Goal: Navigation & Orientation: Find specific page/section

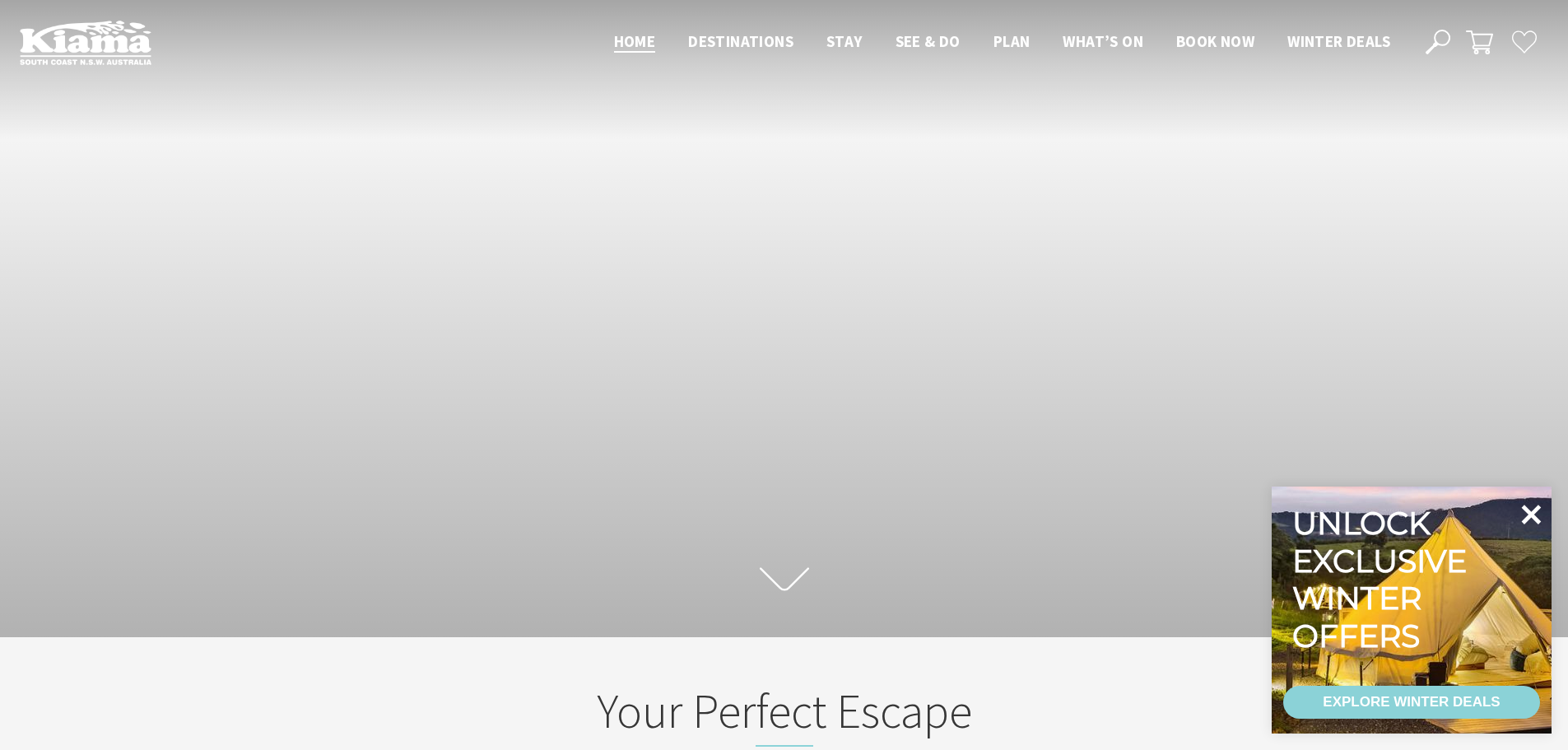
click at [1532, 513] on icon at bounding box center [1532, 514] width 20 height 20
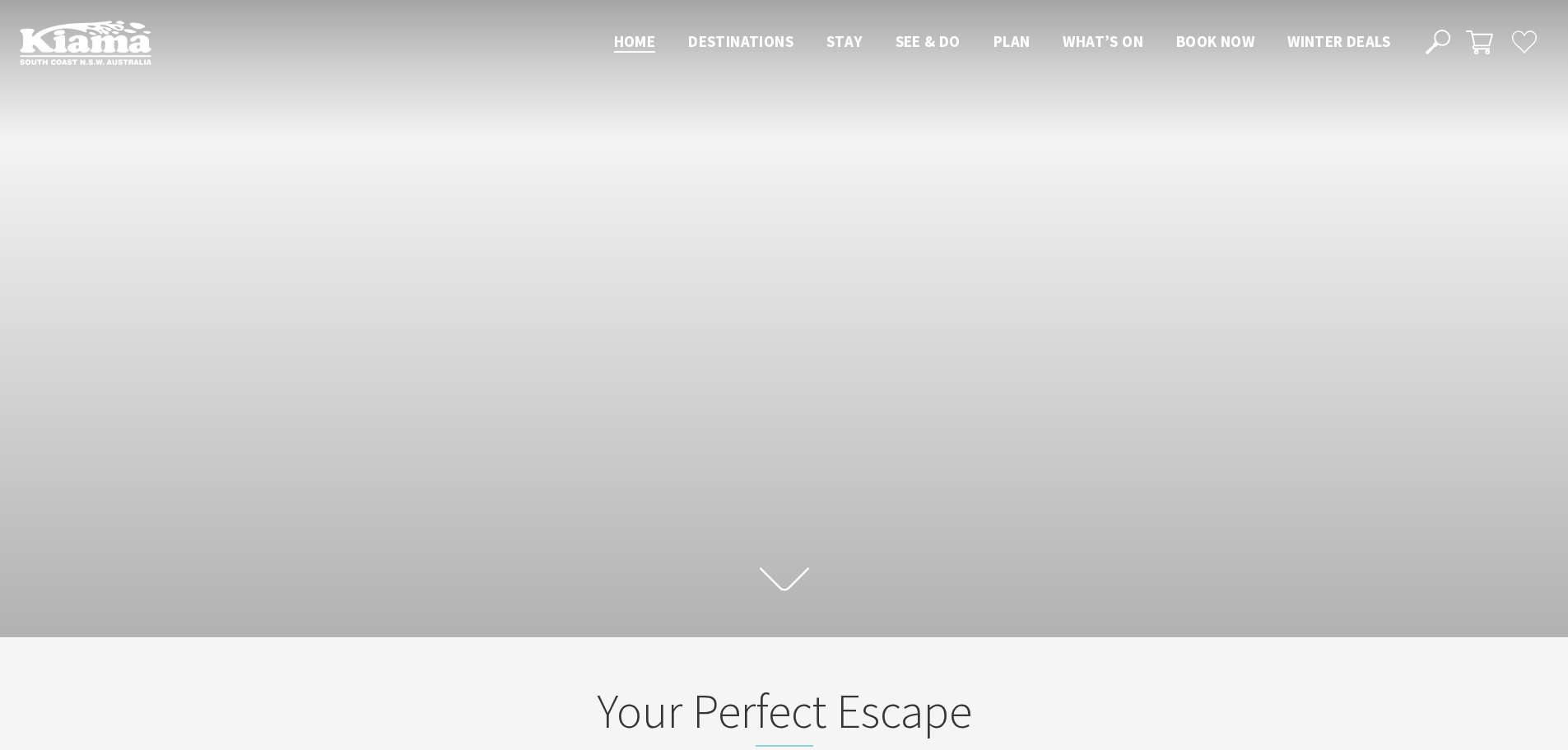
scroll to position [299, 1581]
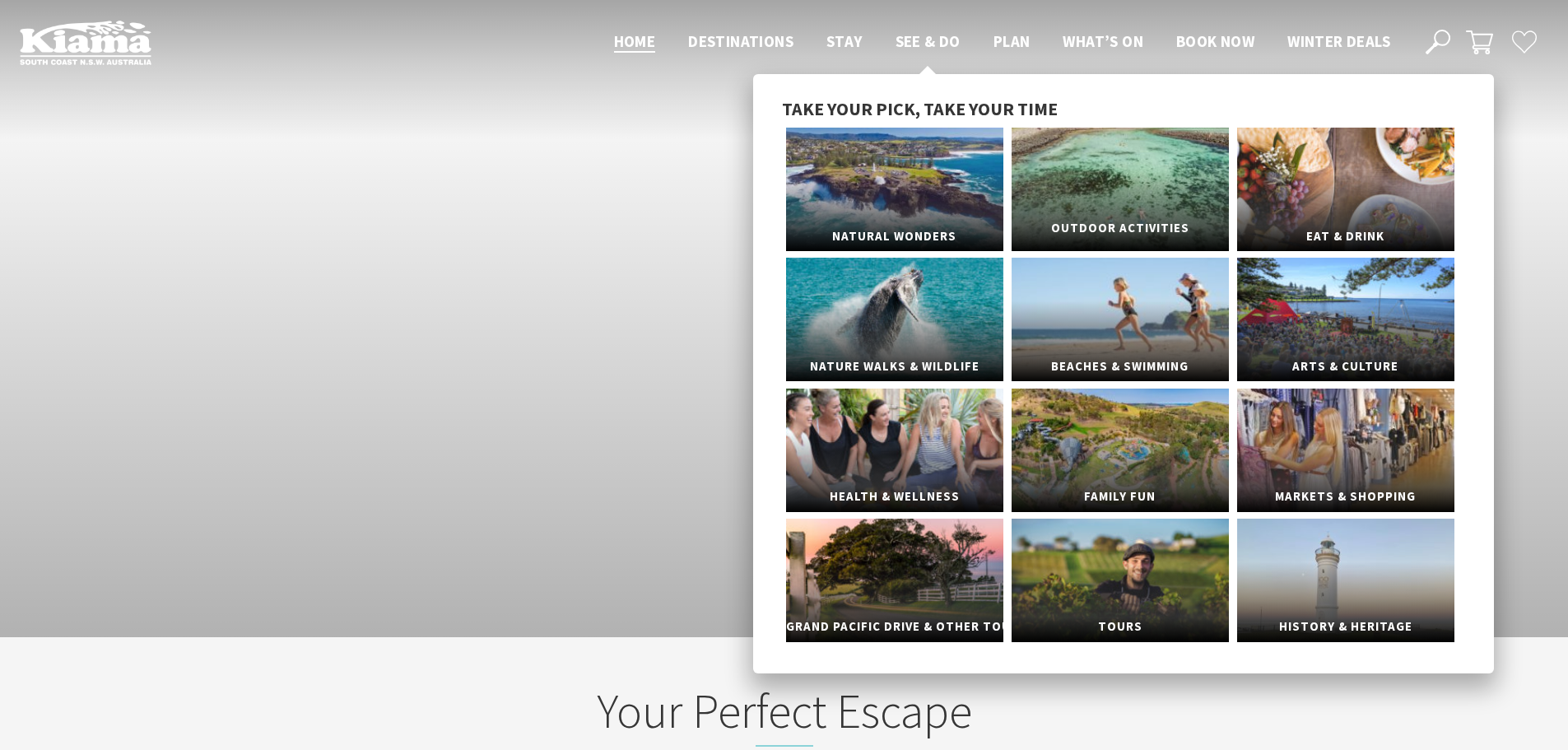
click at [1110, 186] on link "Outdoor Activities" at bounding box center [1120, 189] width 217 height 124
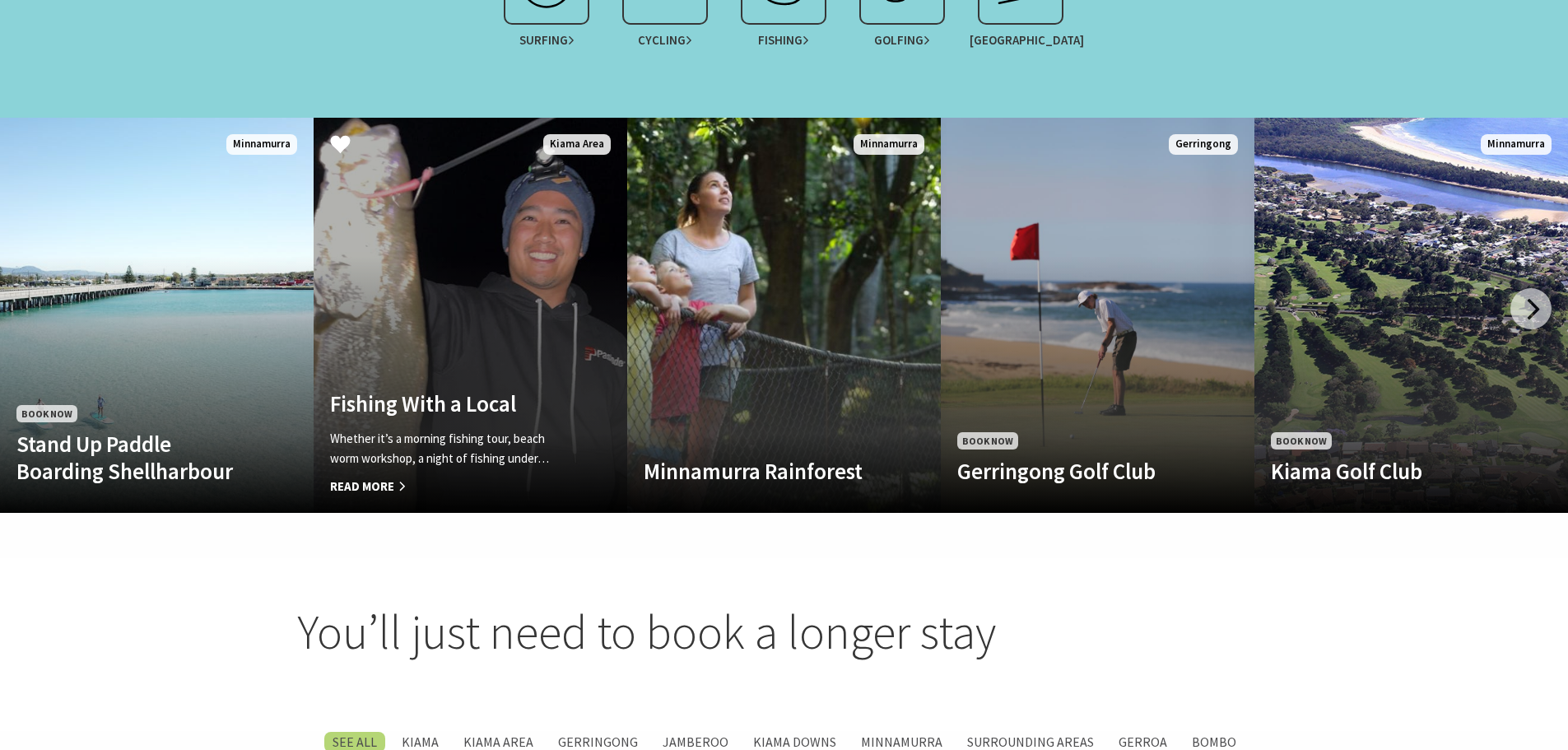
scroll to position [1564, 0]
